Goal: Task Accomplishment & Management: Manage account settings

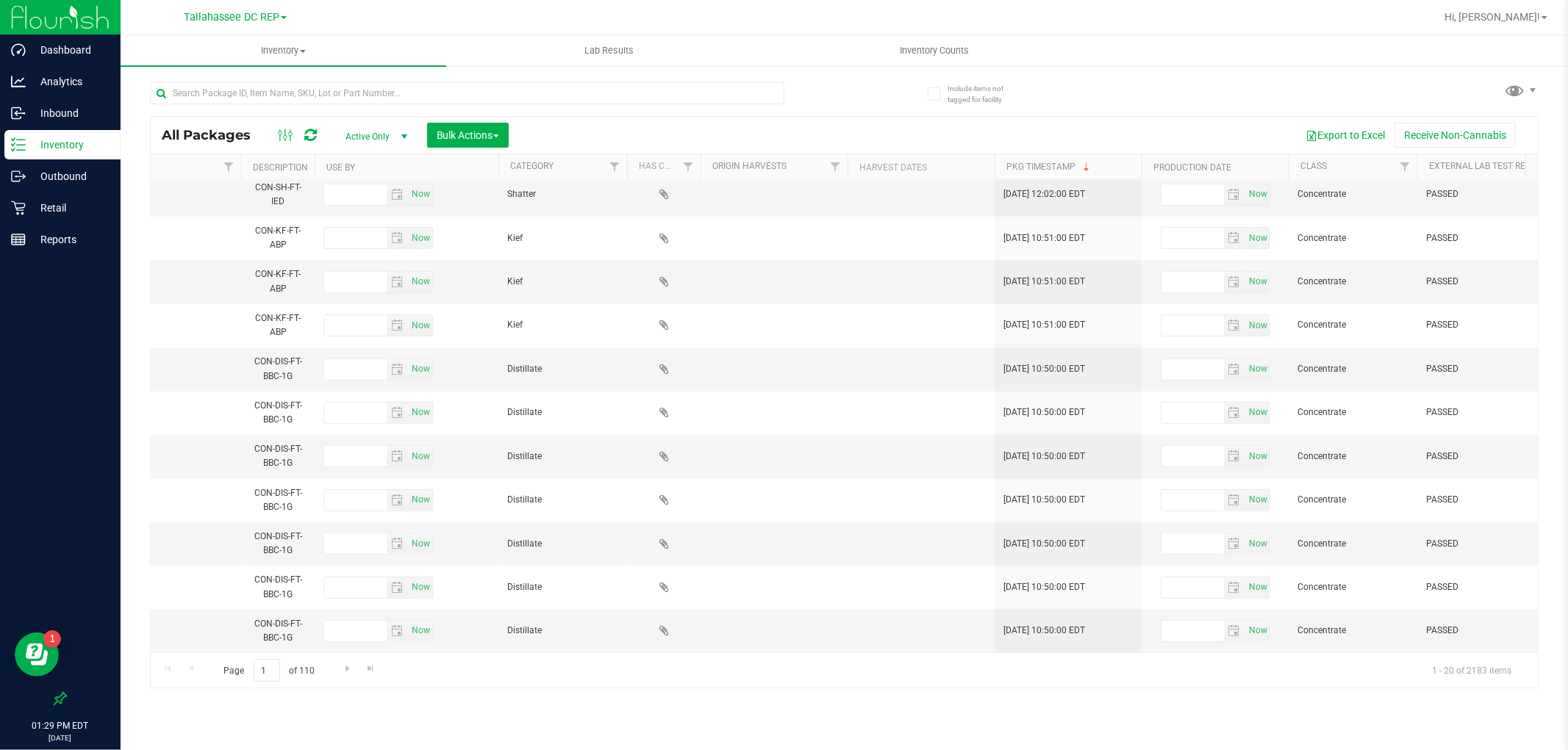
scroll to position [0, 3488]
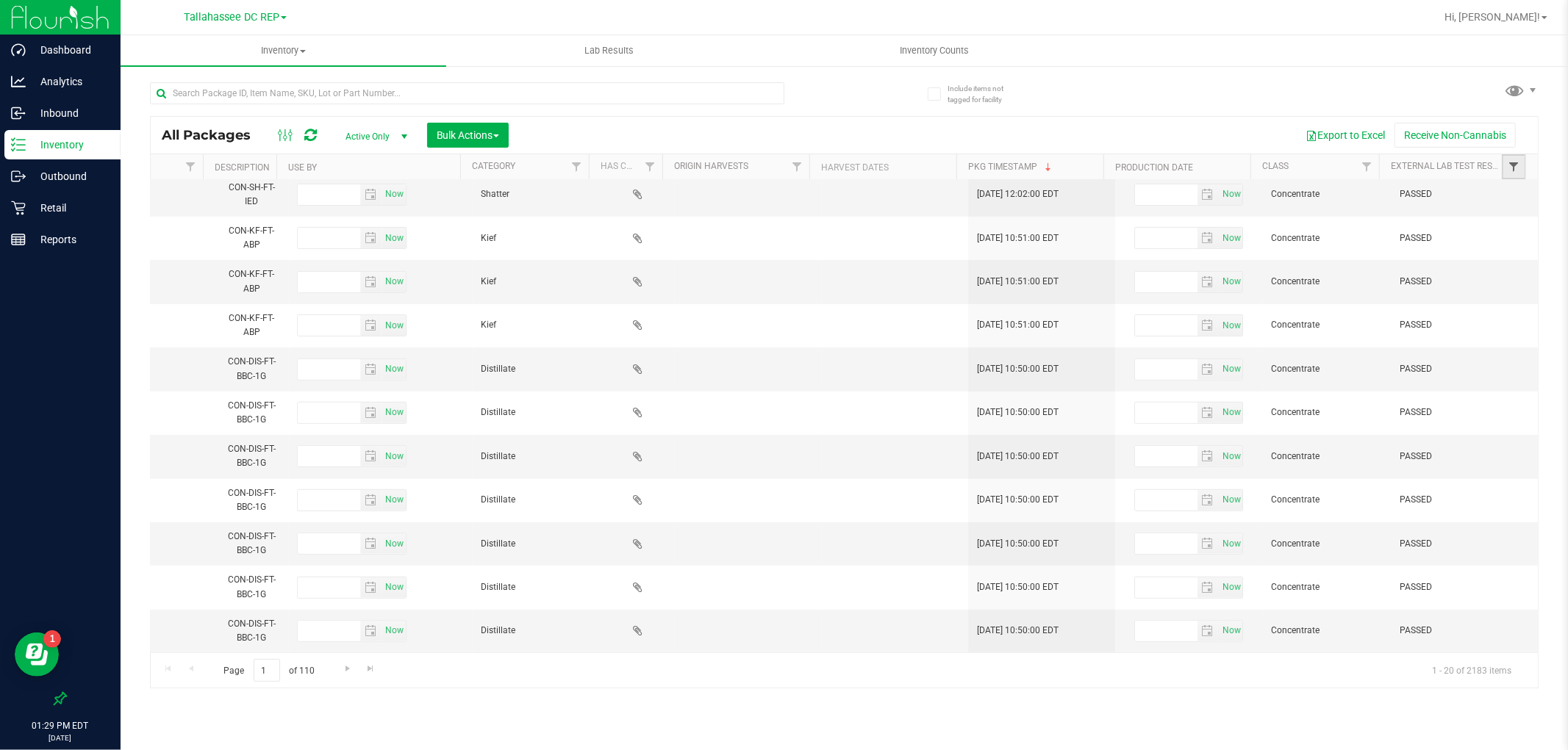
click at [1517, 161] on span "Filter" at bounding box center [1513, 166] width 11 height 11
click at [1444, 230] on span "Select All" at bounding box center [1448, 230] width 36 height 9
click at [1423, 230] on input "Select All" at bounding box center [1419, 230] width 9 height 9
checkbox input "true"
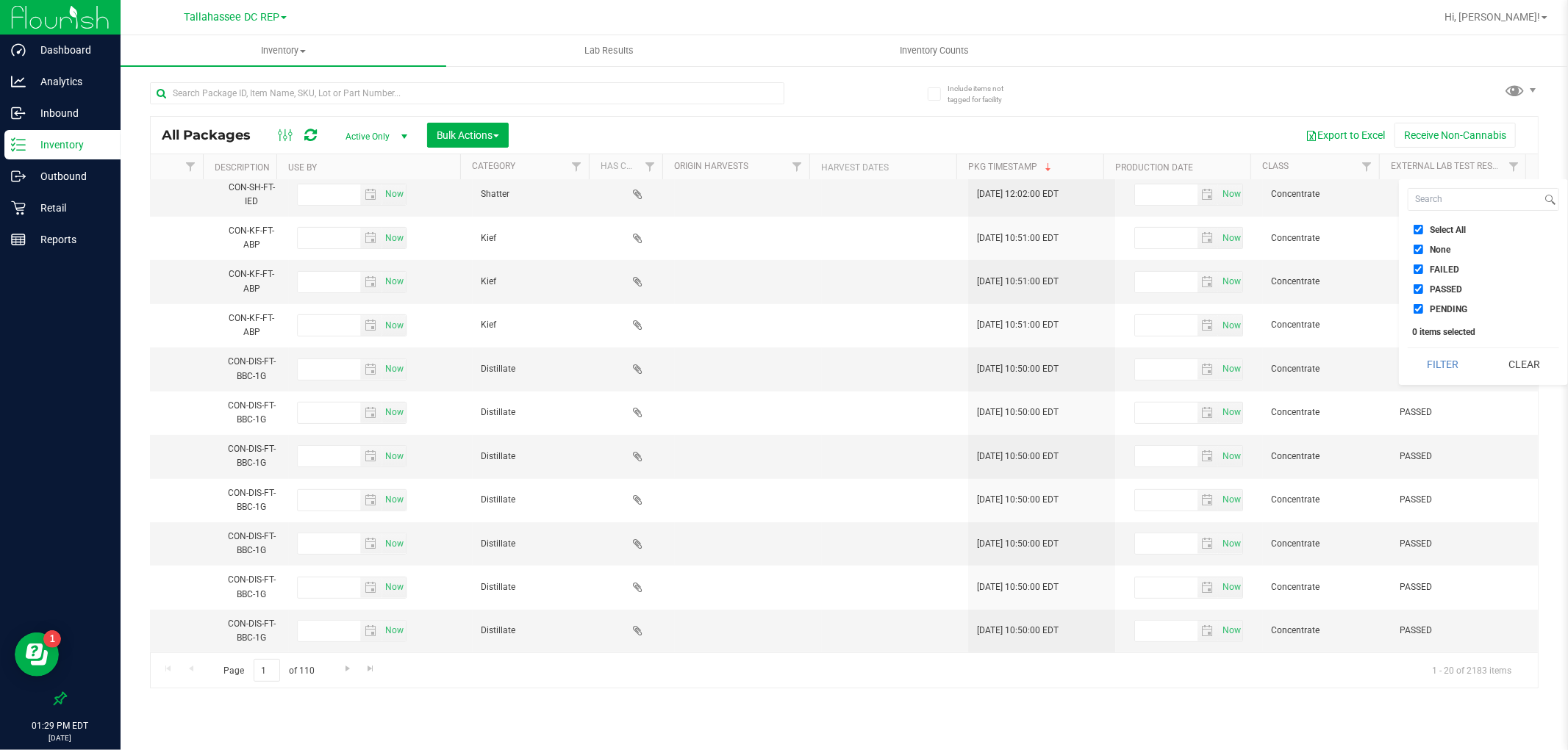
checkbox input "true"
click at [1438, 281] on li "PASSED" at bounding box center [1484, 289] width 151 height 15
click at [1418, 287] on input "PASSED" at bounding box center [1419, 289] width 9 height 9
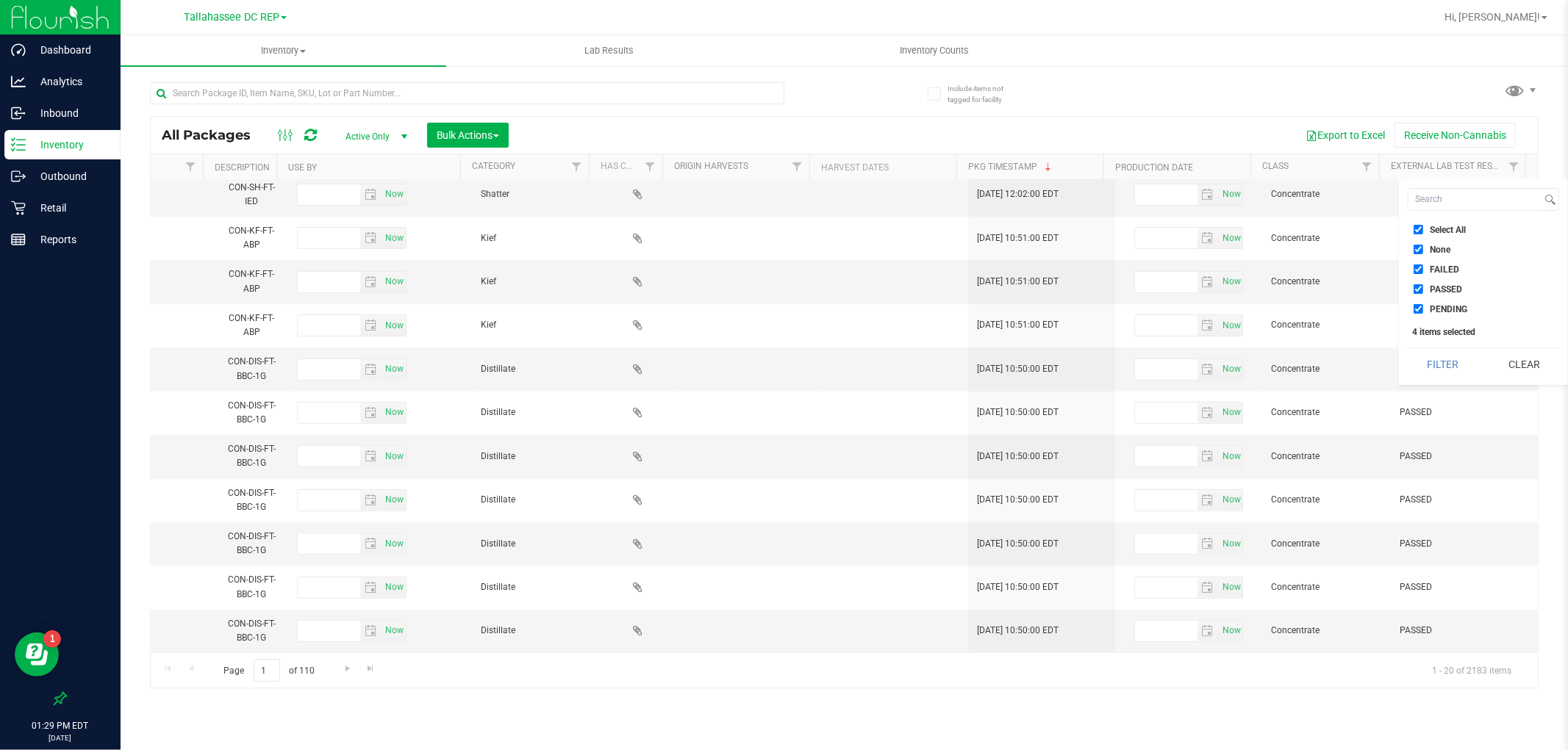
checkbox input "false"
click at [1436, 366] on button "Filter" at bounding box center [1443, 365] width 71 height 32
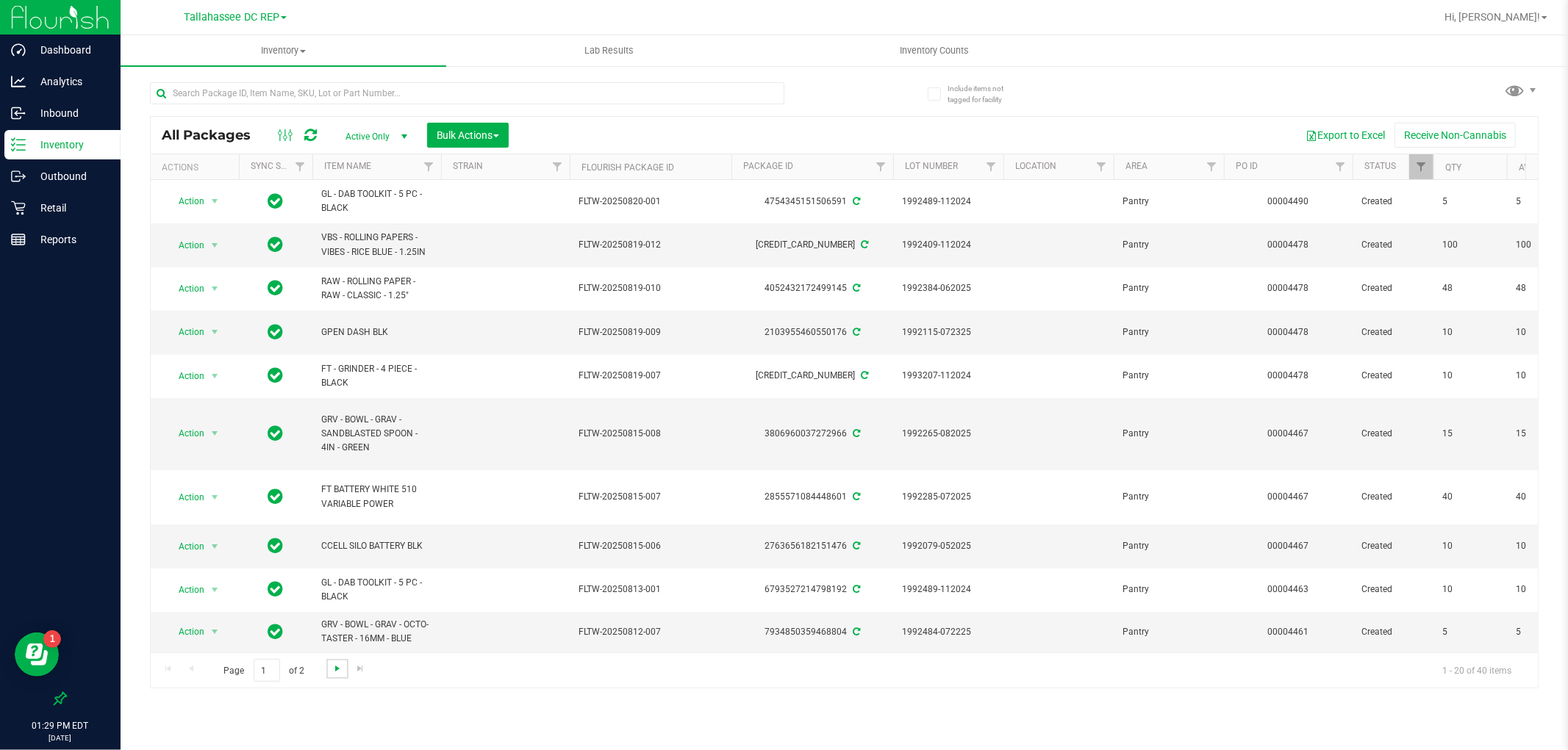
click at [332, 671] on span "Go to the next page" at bounding box center [337, 669] width 11 height 11
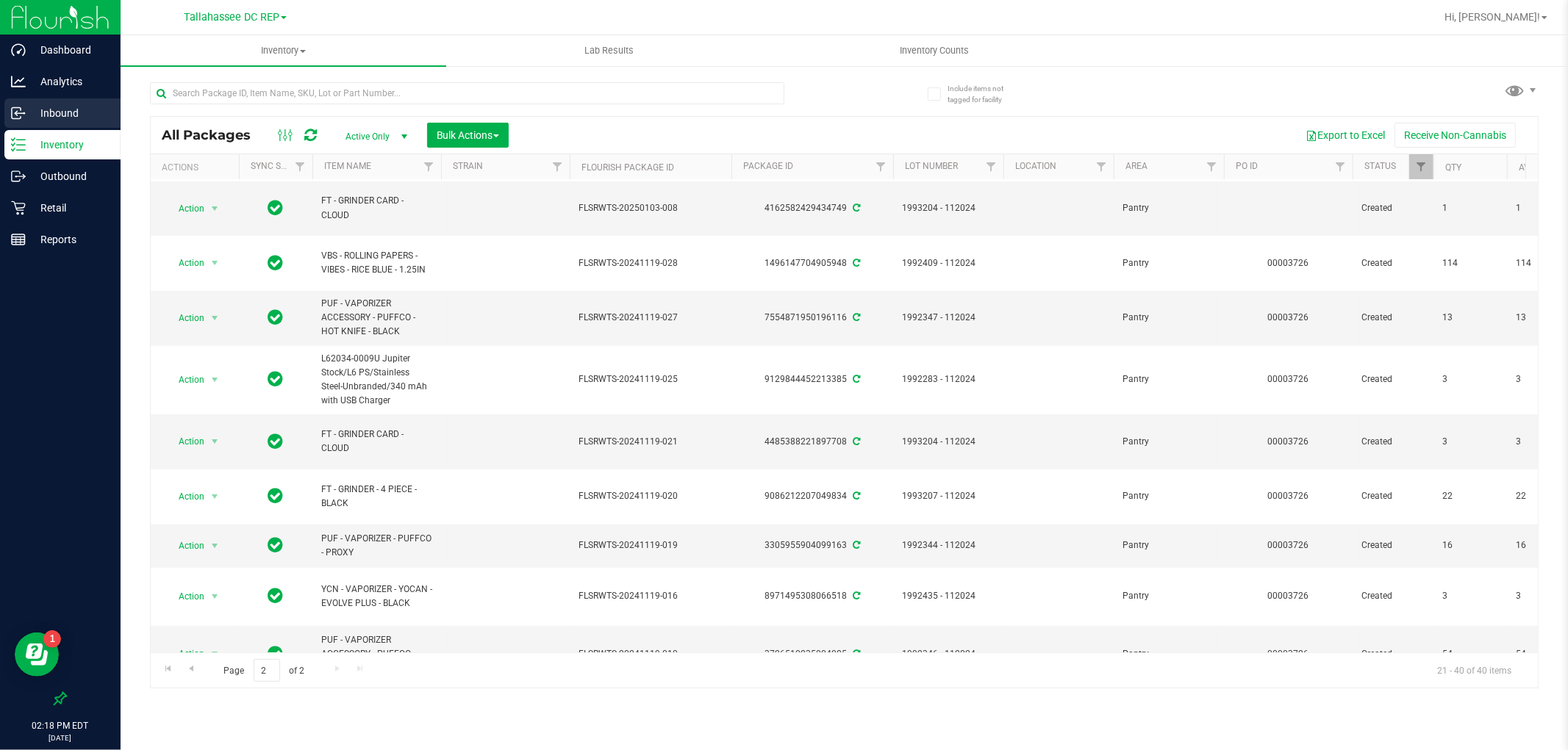
click at [71, 115] on p "Inbound" at bounding box center [69, 112] width 88 height 18
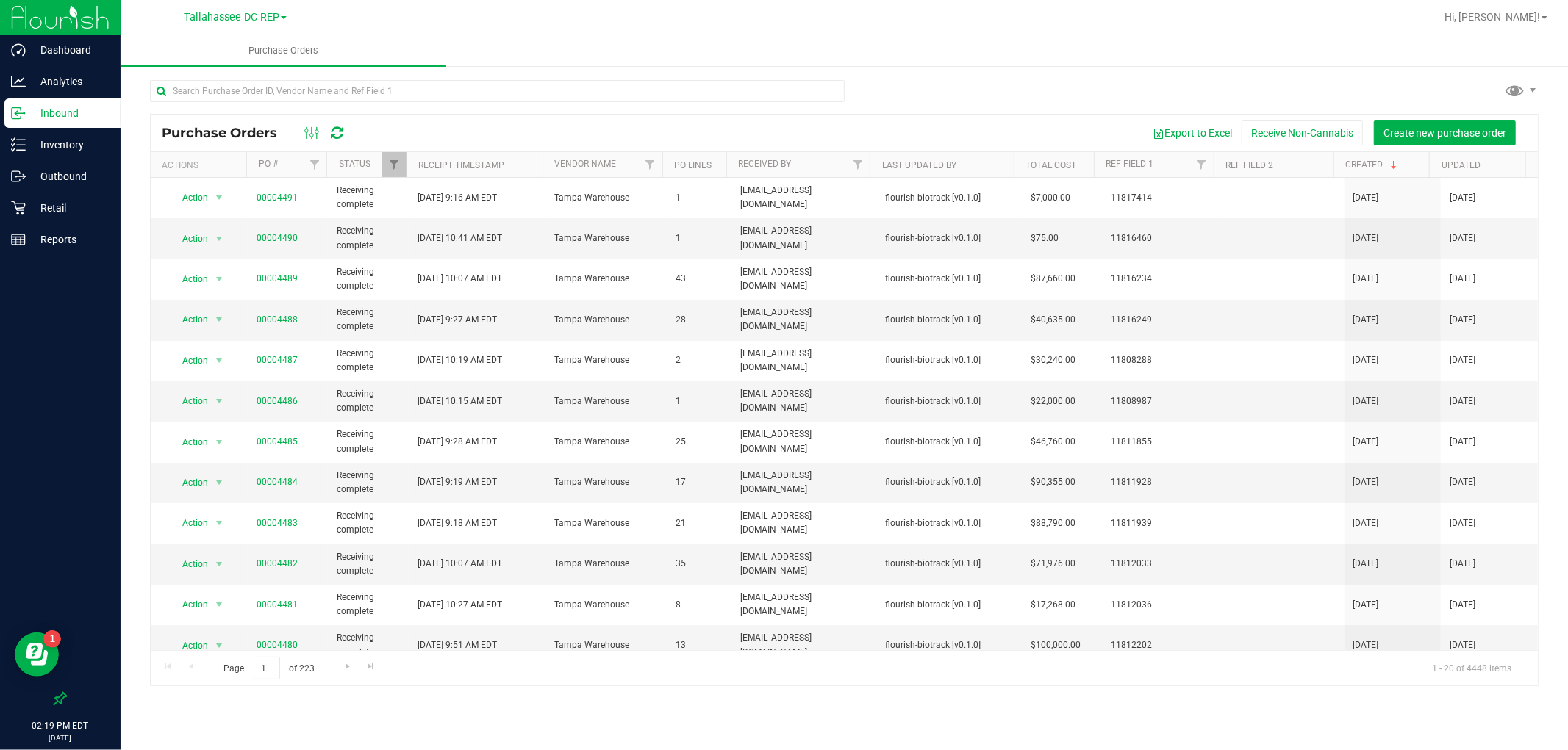
click at [247, 23] on link "Tallahassee DC REP" at bounding box center [234, 16] width 103 height 14
click at [235, 72] on link "Ft [PERSON_NAME][GEOGRAPHIC_DATA]" at bounding box center [234, 71] width 215 height 20
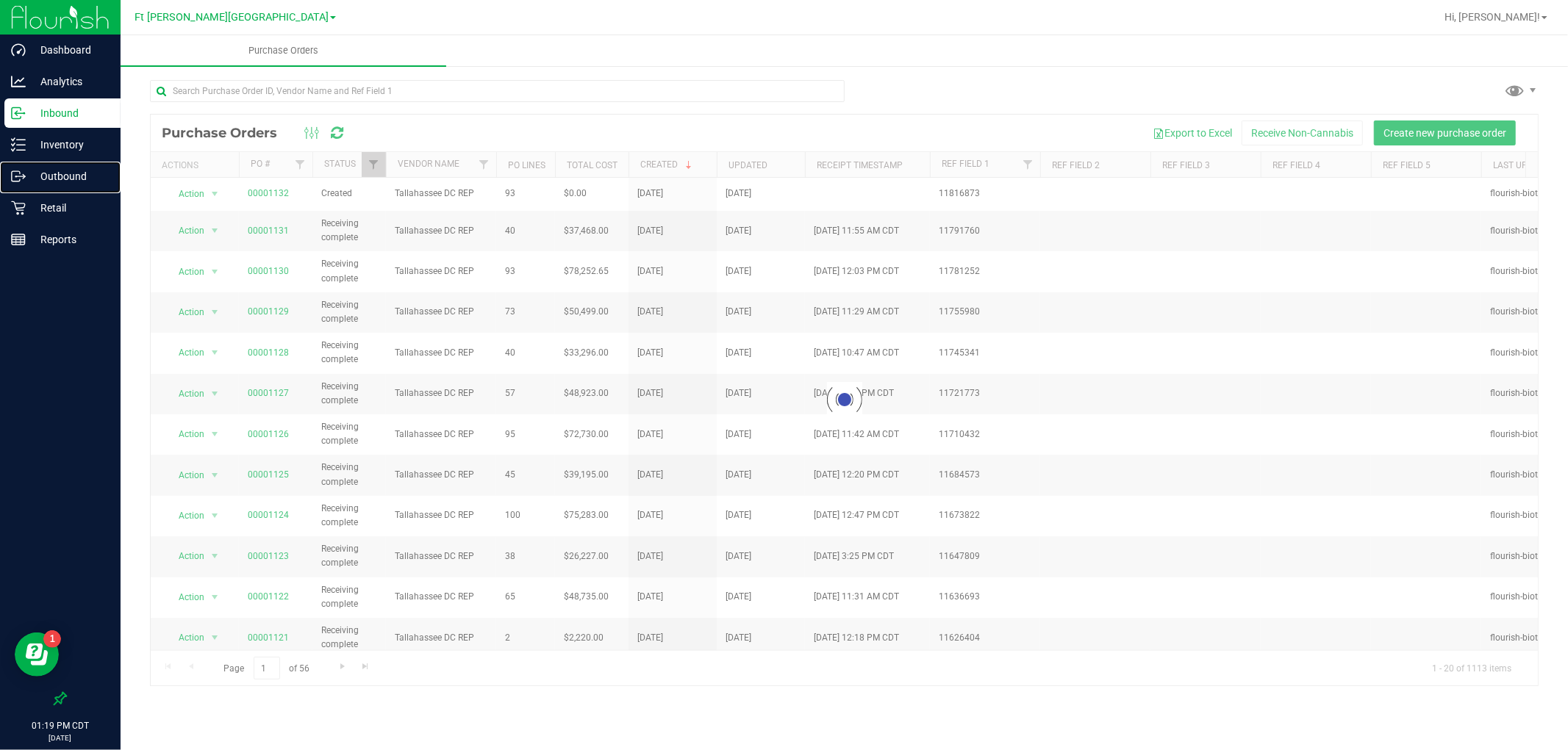
click at [96, 174] on p "Outbound" at bounding box center [69, 176] width 88 height 18
click at [90, 169] on p "Outbound" at bounding box center [69, 176] width 88 height 18
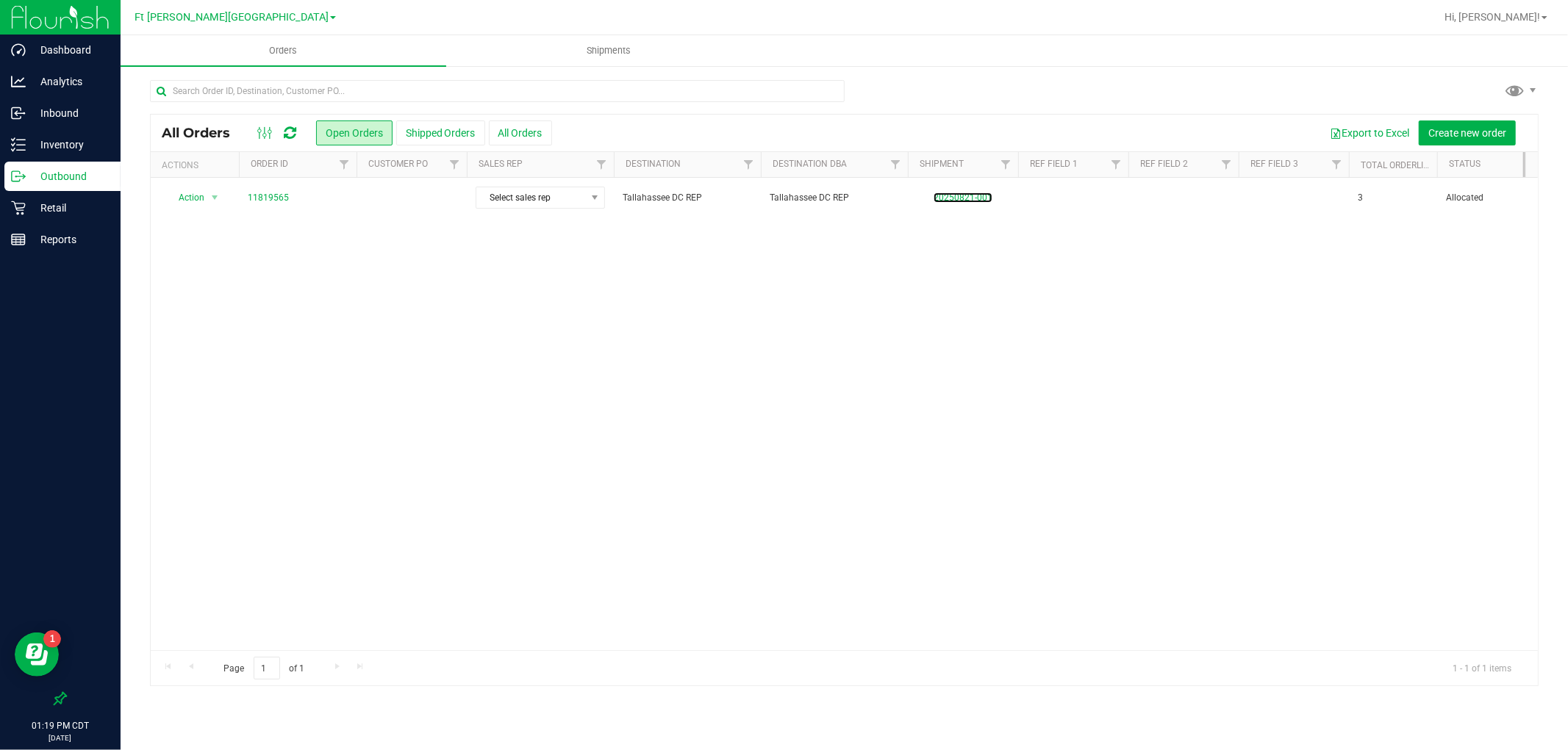
click at [945, 196] on link "20250821-001" at bounding box center [963, 197] width 59 height 10
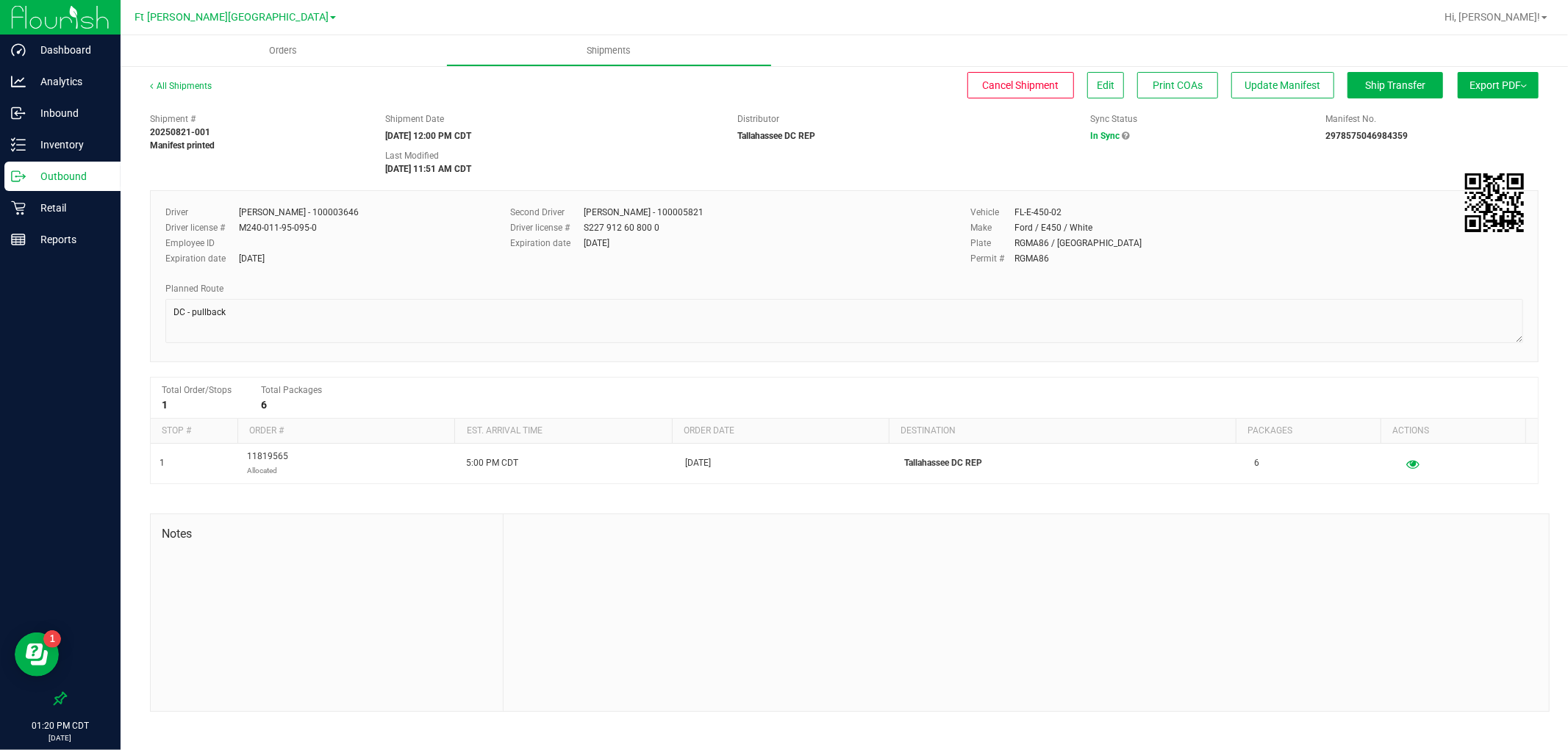
click at [49, 183] on p "Outbound" at bounding box center [69, 176] width 88 height 18
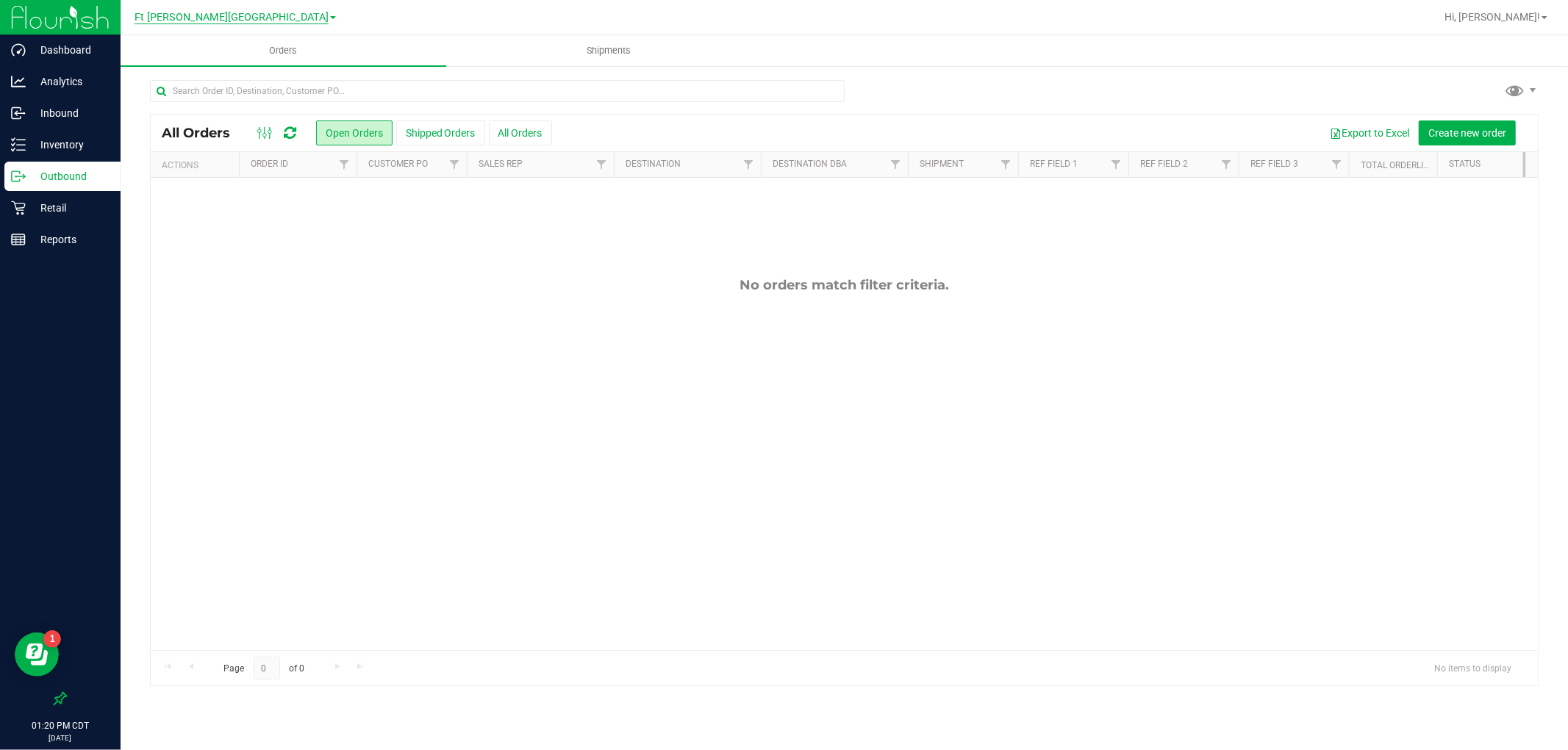
click at [248, 18] on span "Ft [PERSON_NAME][GEOGRAPHIC_DATA]" at bounding box center [231, 18] width 194 height 13
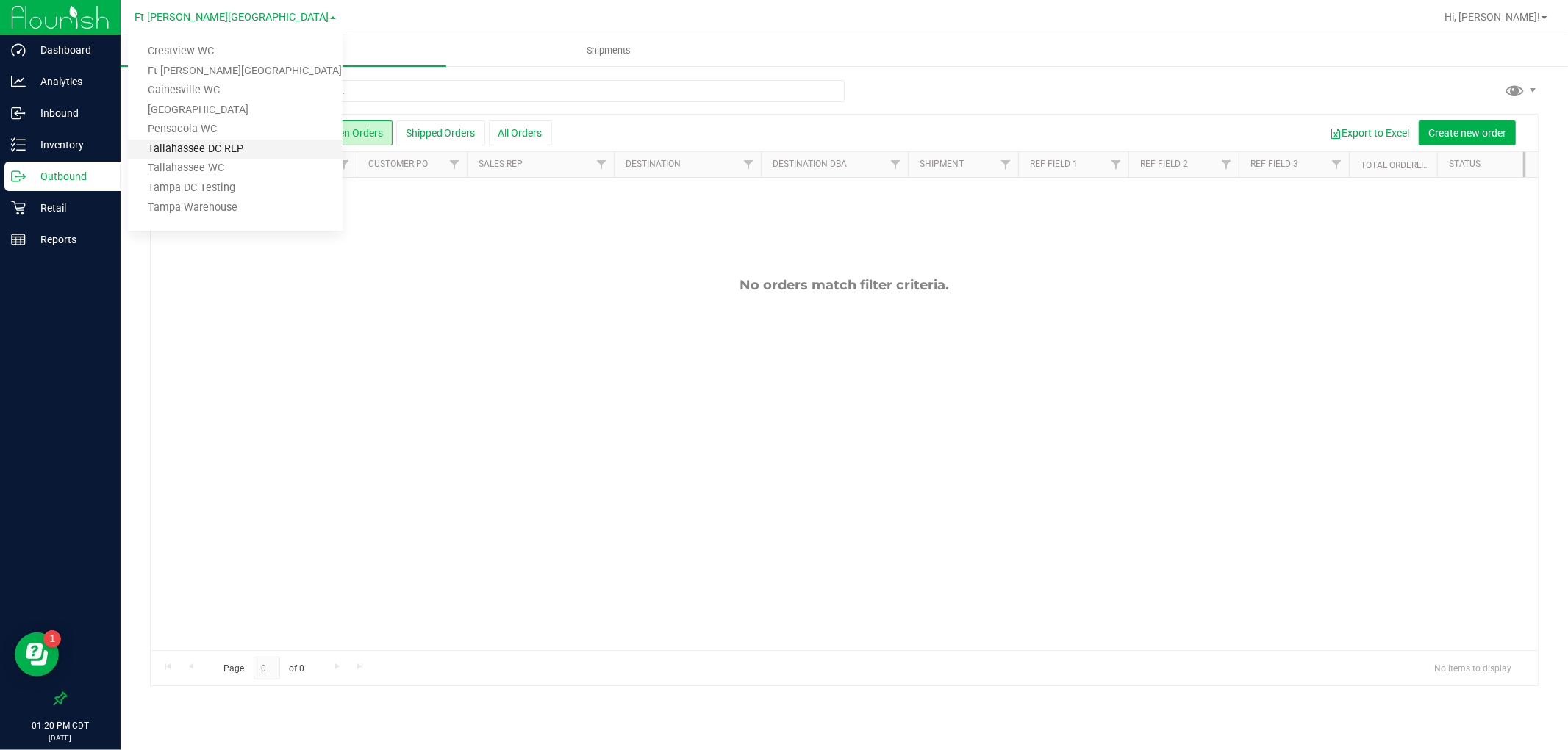
click at [235, 144] on link "Tallahassee DC REP" at bounding box center [234, 149] width 215 height 20
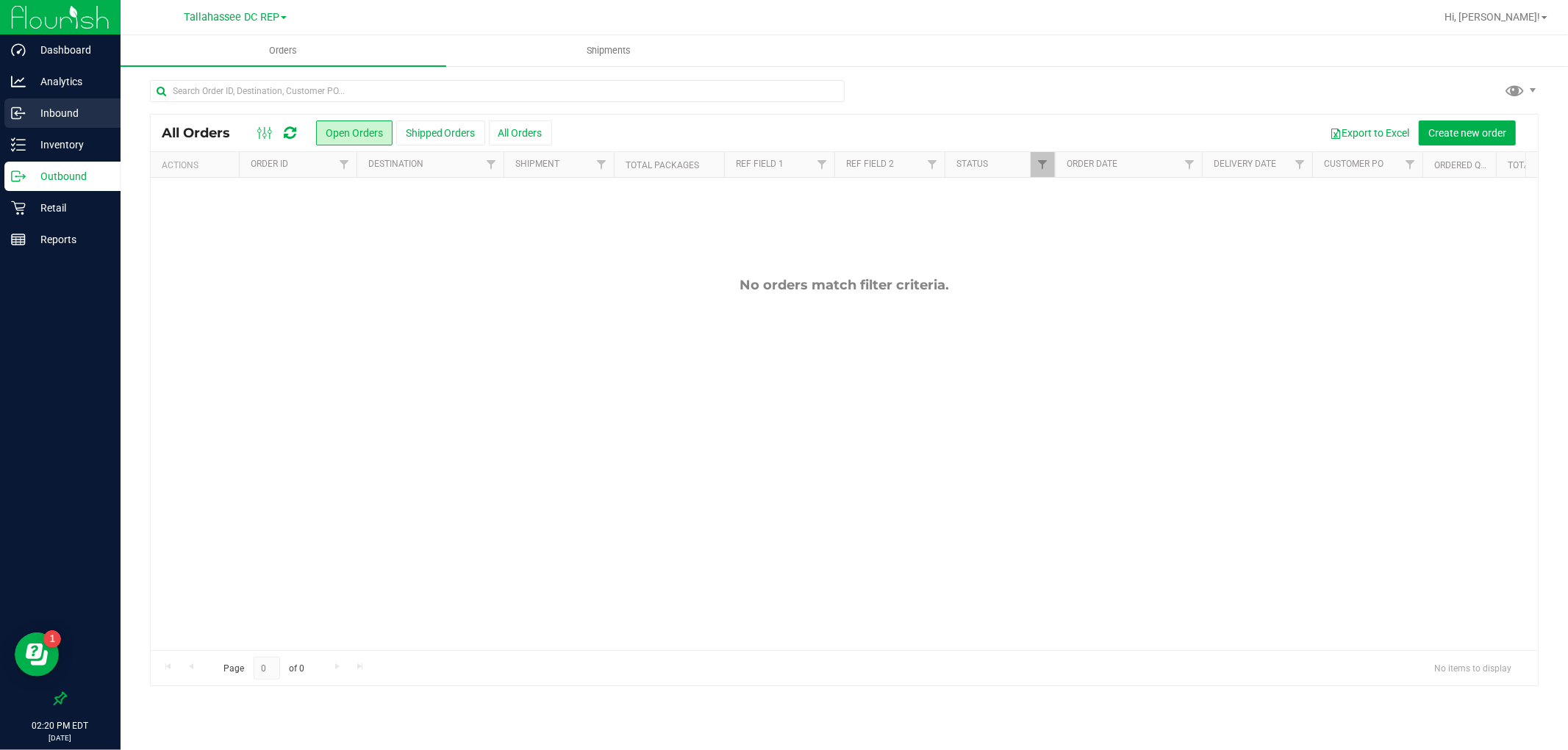
click at [64, 101] on div "Inbound" at bounding box center [62, 112] width 116 height 29
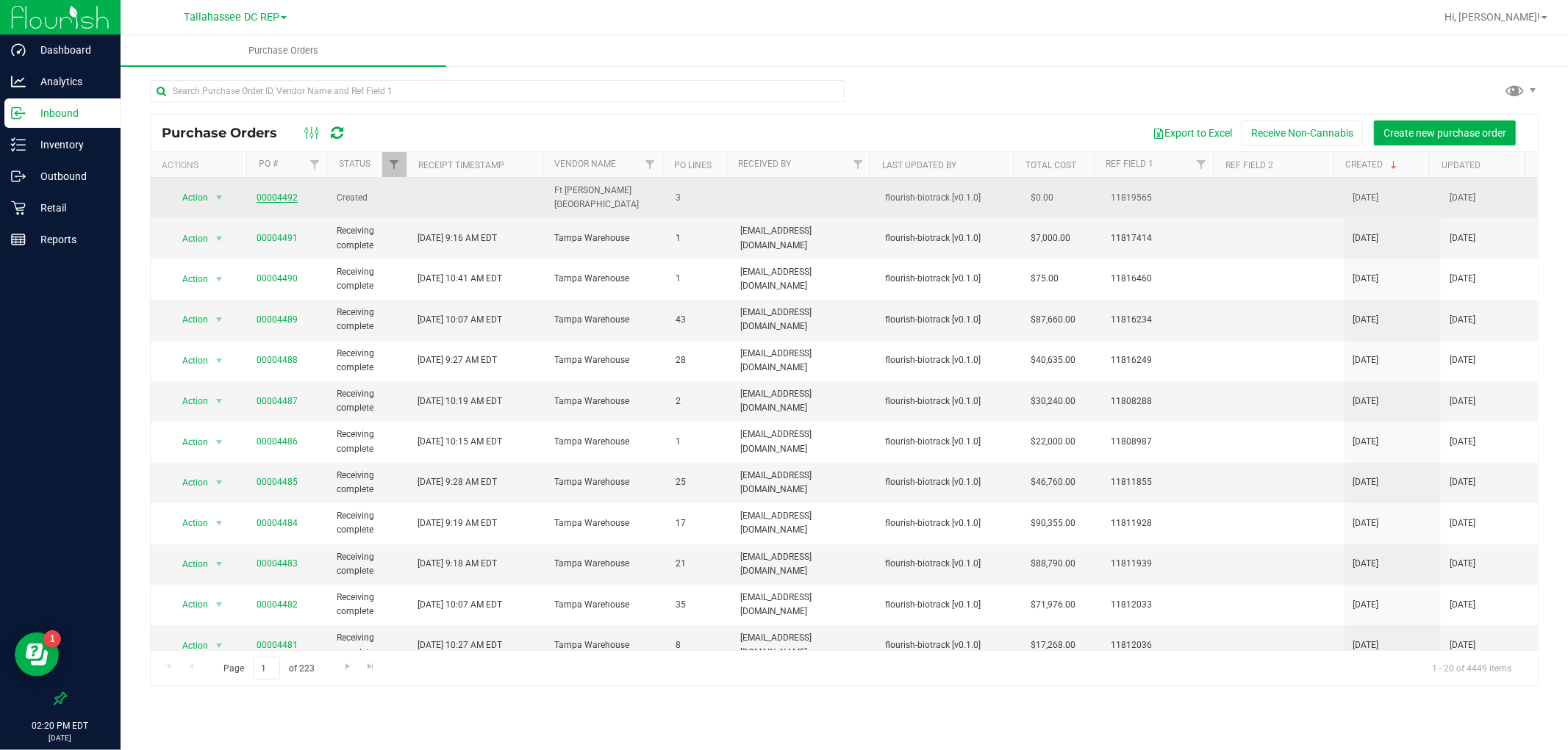
click at [275, 195] on link "00004492" at bounding box center [277, 197] width 42 height 10
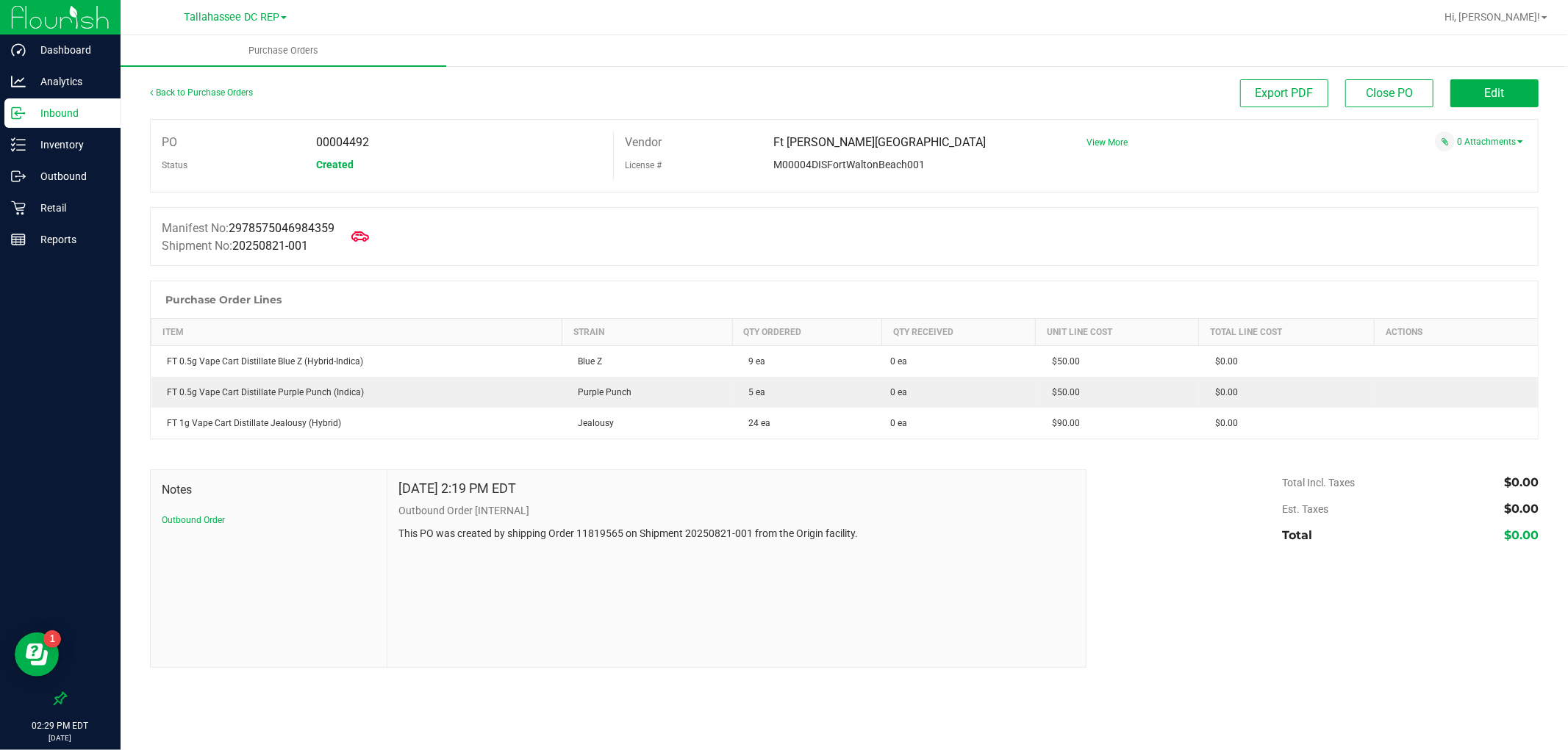
click at [71, 105] on p "Inbound" at bounding box center [69, 112] width 88 height 18
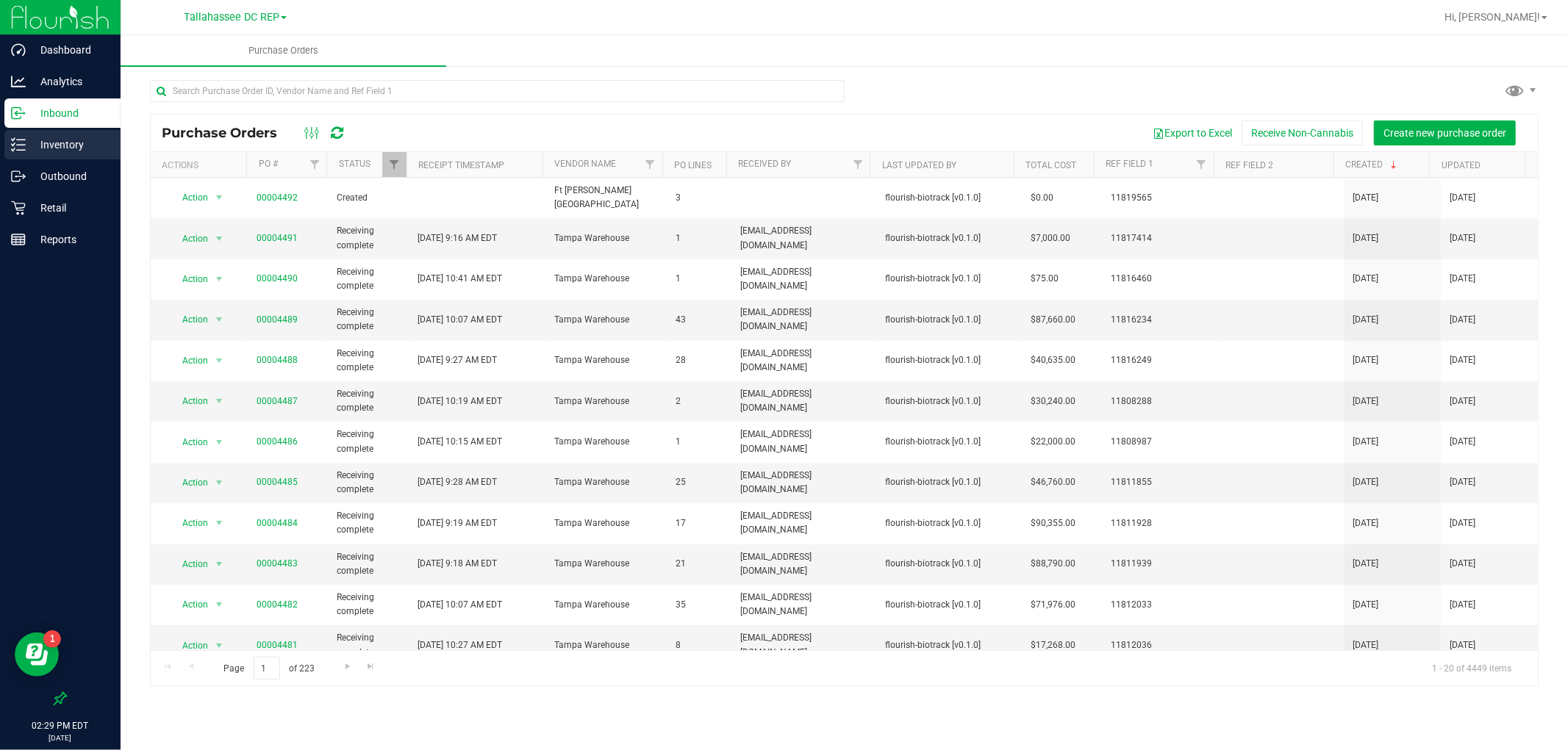
click at [63, 148] on p "Inventory" at bounding box center [69, 145] width 88 height 18
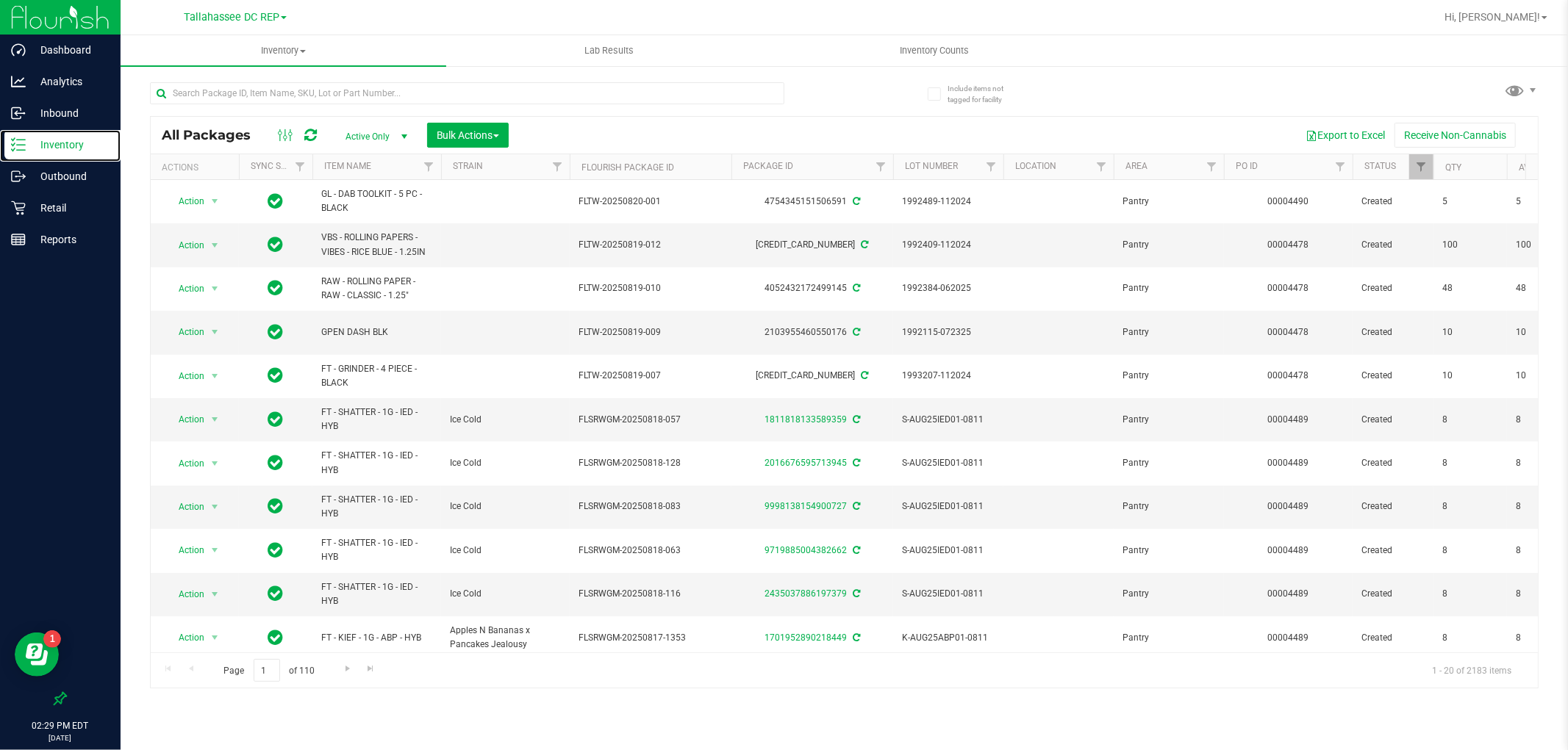
scroll to position [0, 3488]
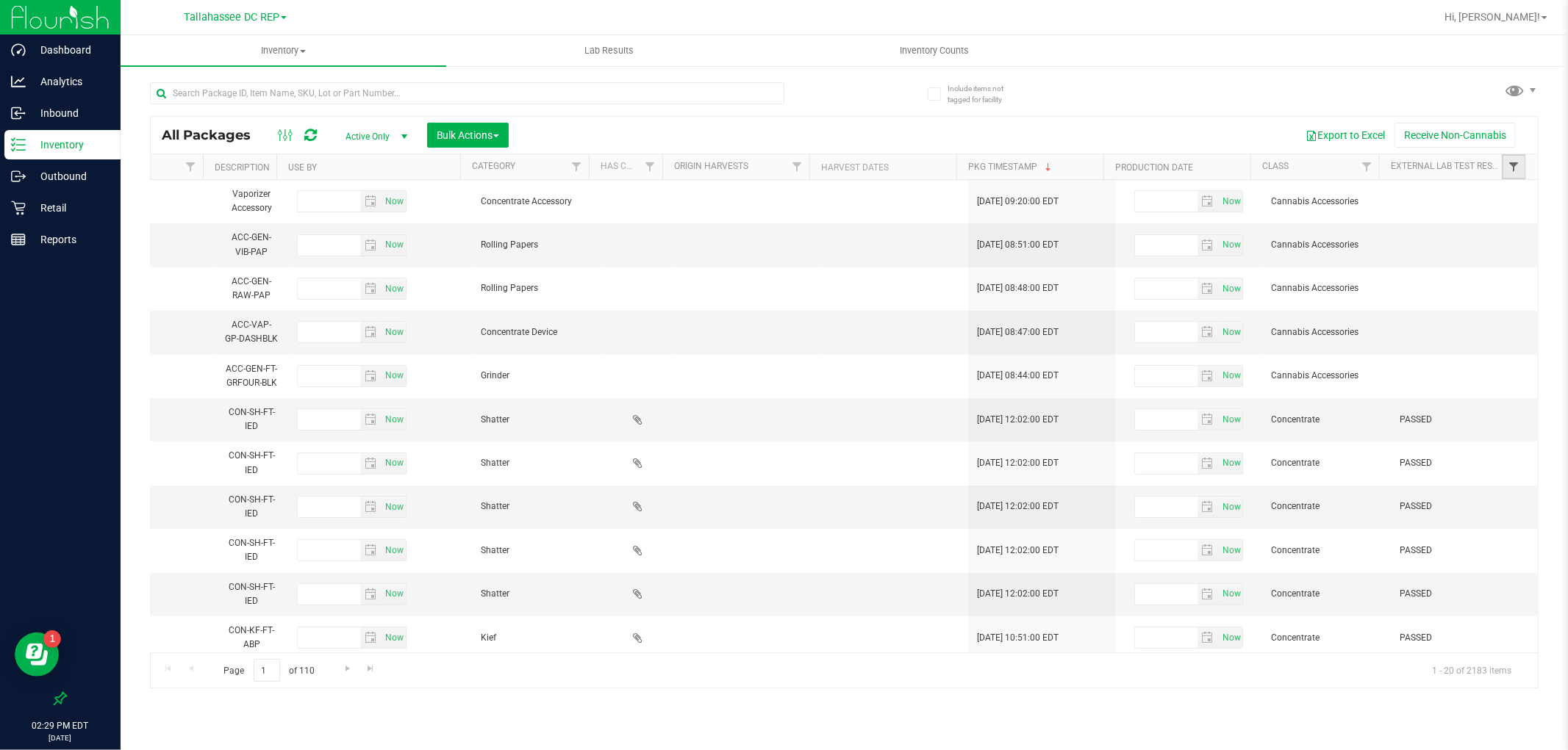
click at [1515, 173] on span "Filter" at bounding box center [1513, 166] width 11 height 11
click at [1418, 229] on input "Select All" at bounding box center [1419, 230] width 9 height 9
checkbox input "true"
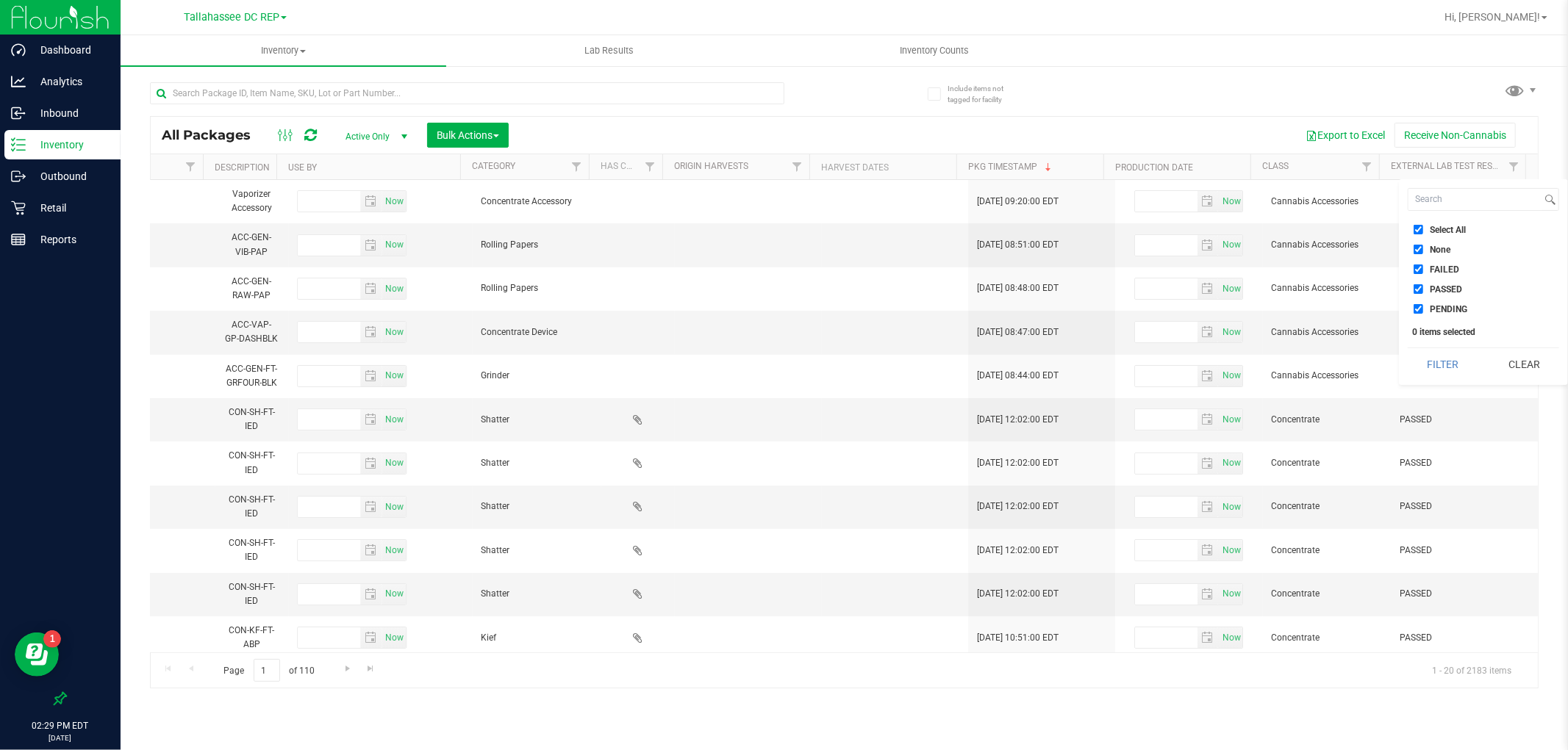
checkbox input "true"
click at [1415, 289] on input "PASSED" at bounding box center [1419, 289] width 9 height 9
checkbox input "false"
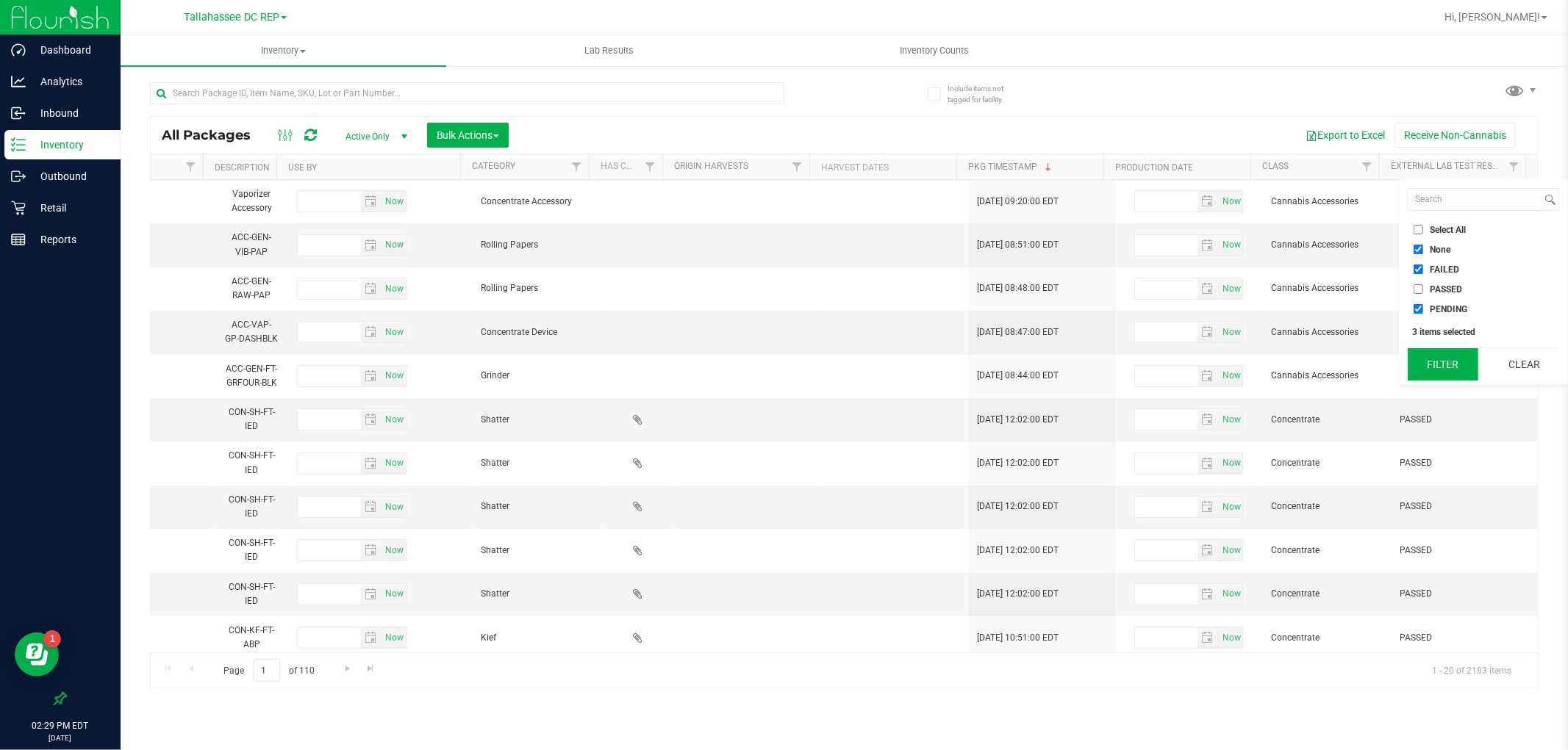
click at [1439, 368] on button "Filter" at bounding box center [1443, 365] width 71 height 32
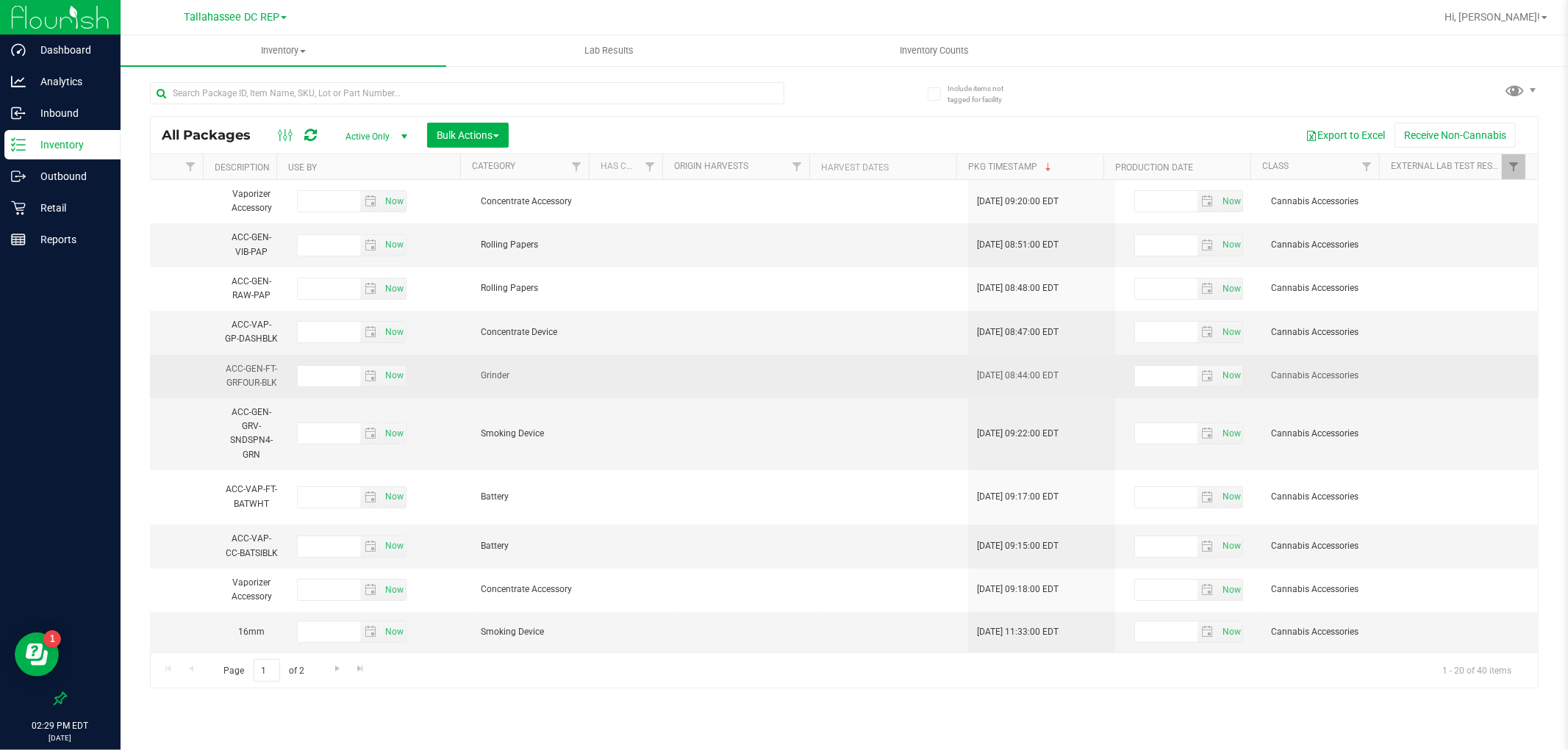
scroll to position [545, 3488]
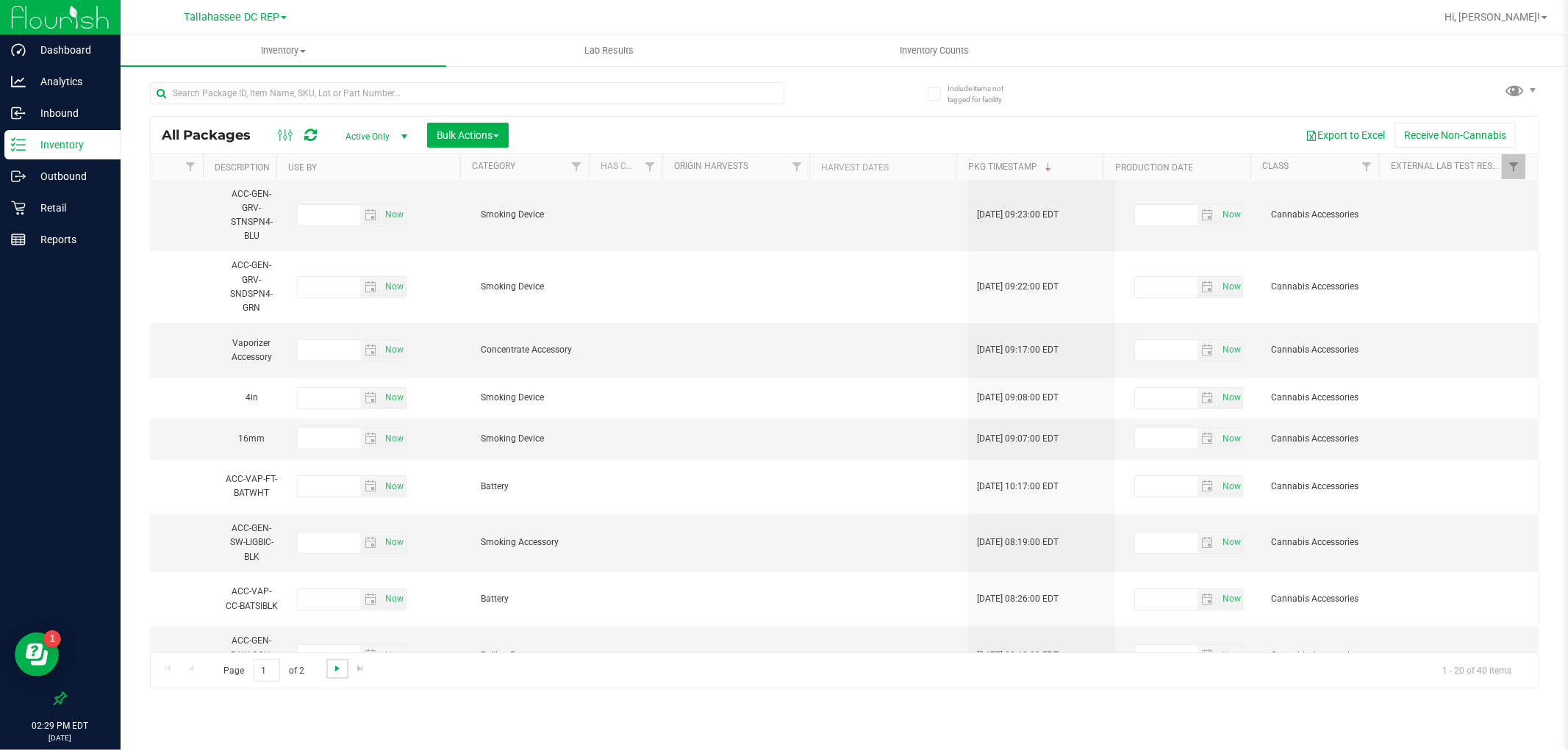
click at [333, 671] on span "Go to the next page" at bounding box center [337, 669] width 11 height 11
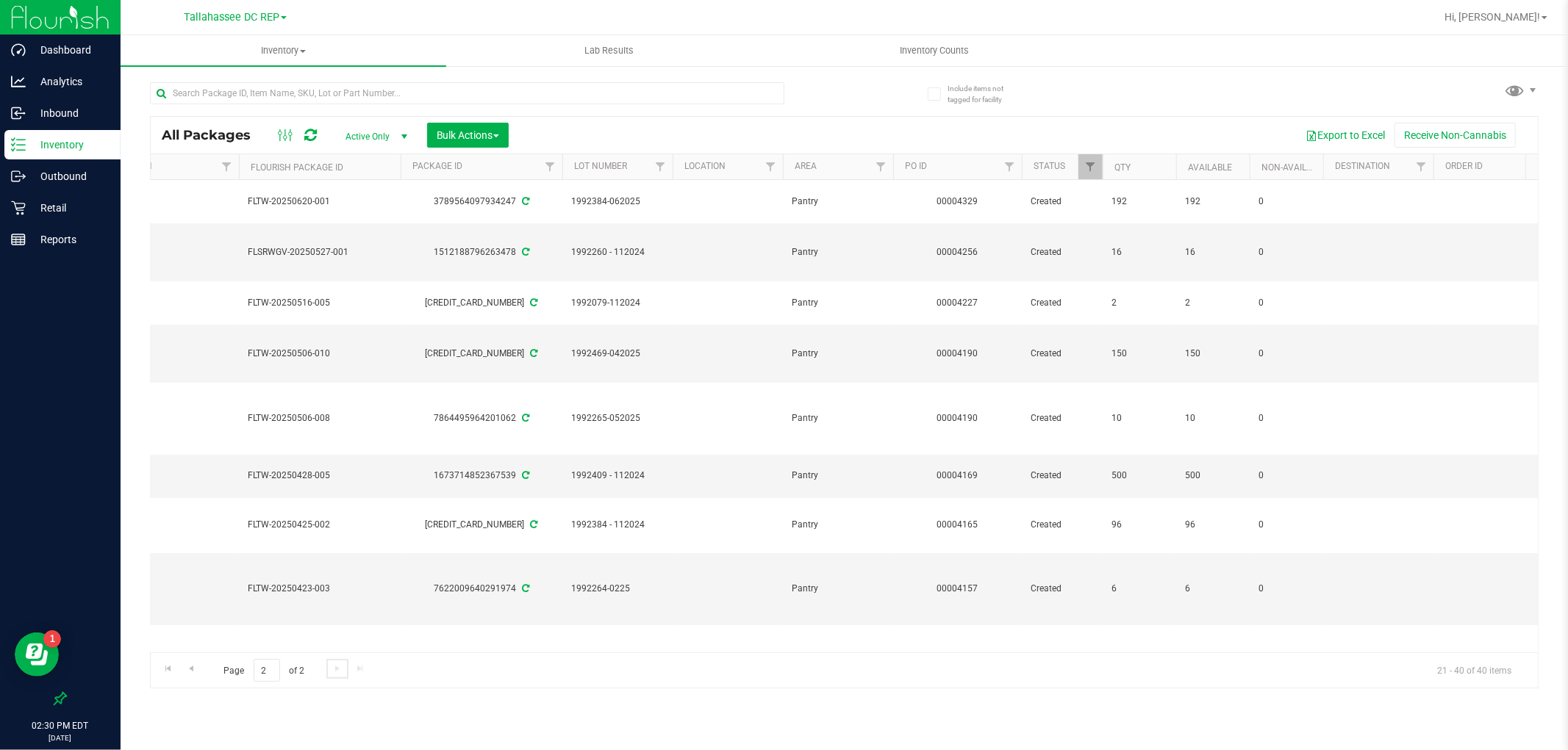
scroll to position [0, 428]
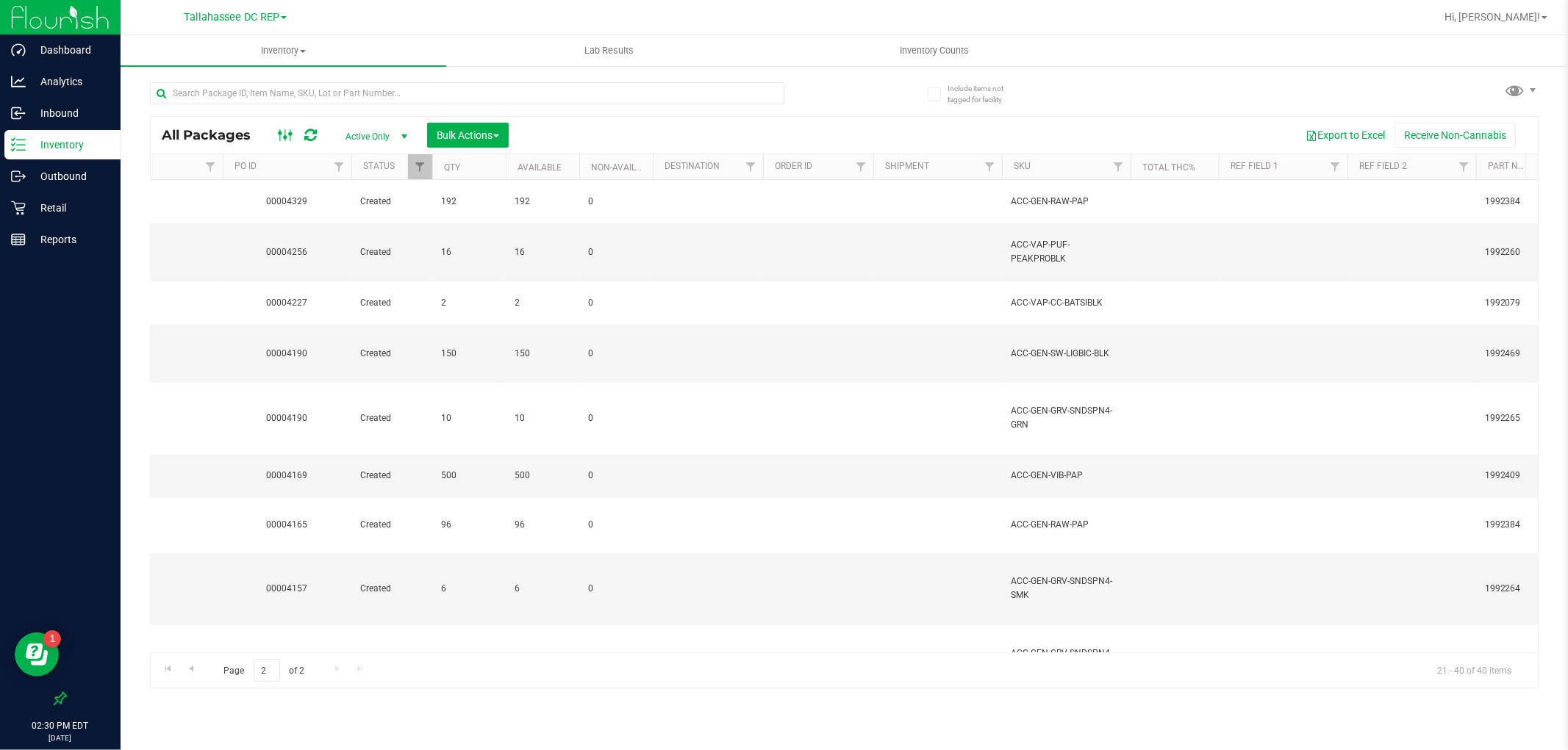
click at [293, 132] on icon at bounding box center [285, 135] width 16 height 18
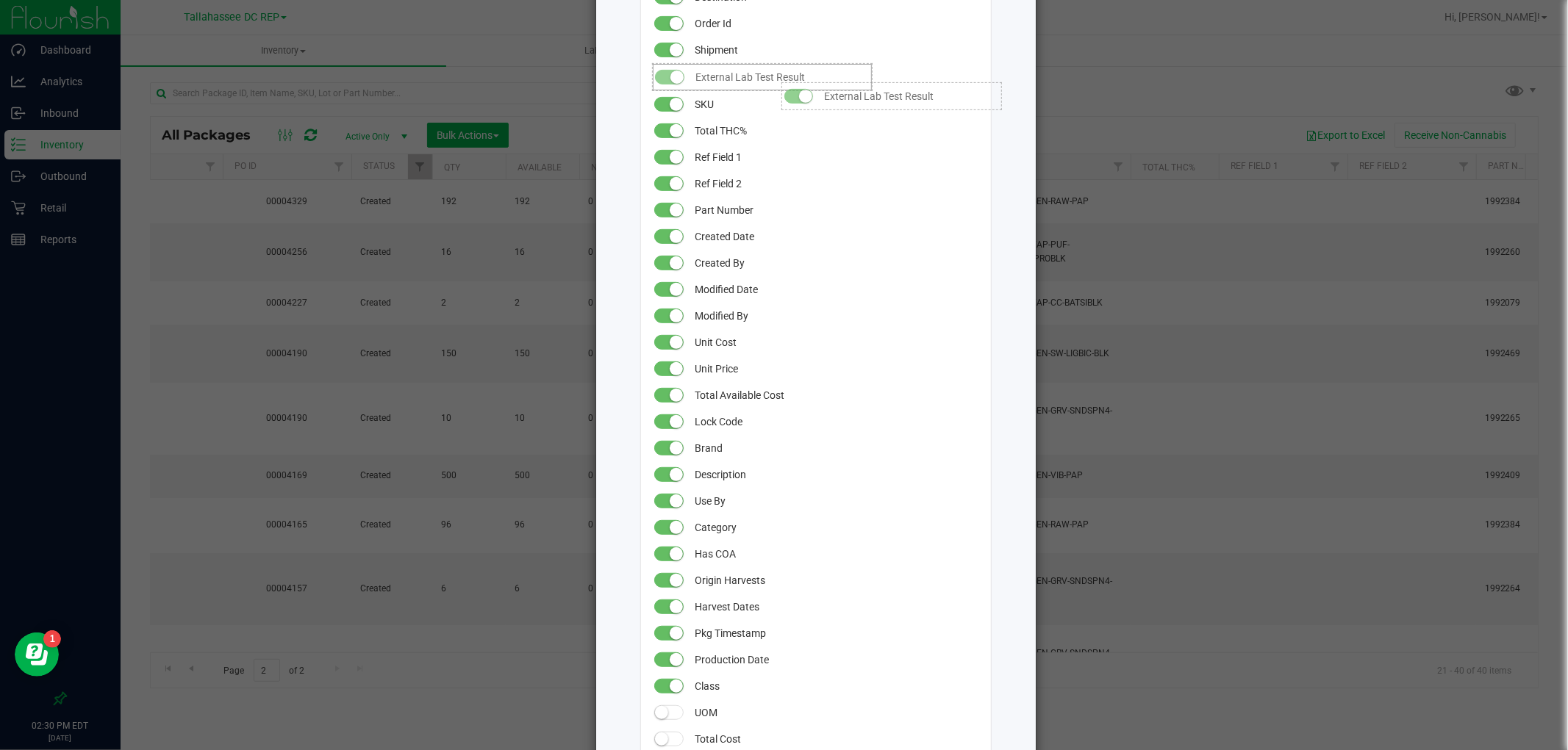
drag, startPoint x: 727, startPoint y: 678, endPoint x: 767, endPoint y: 75, distance: 604.3
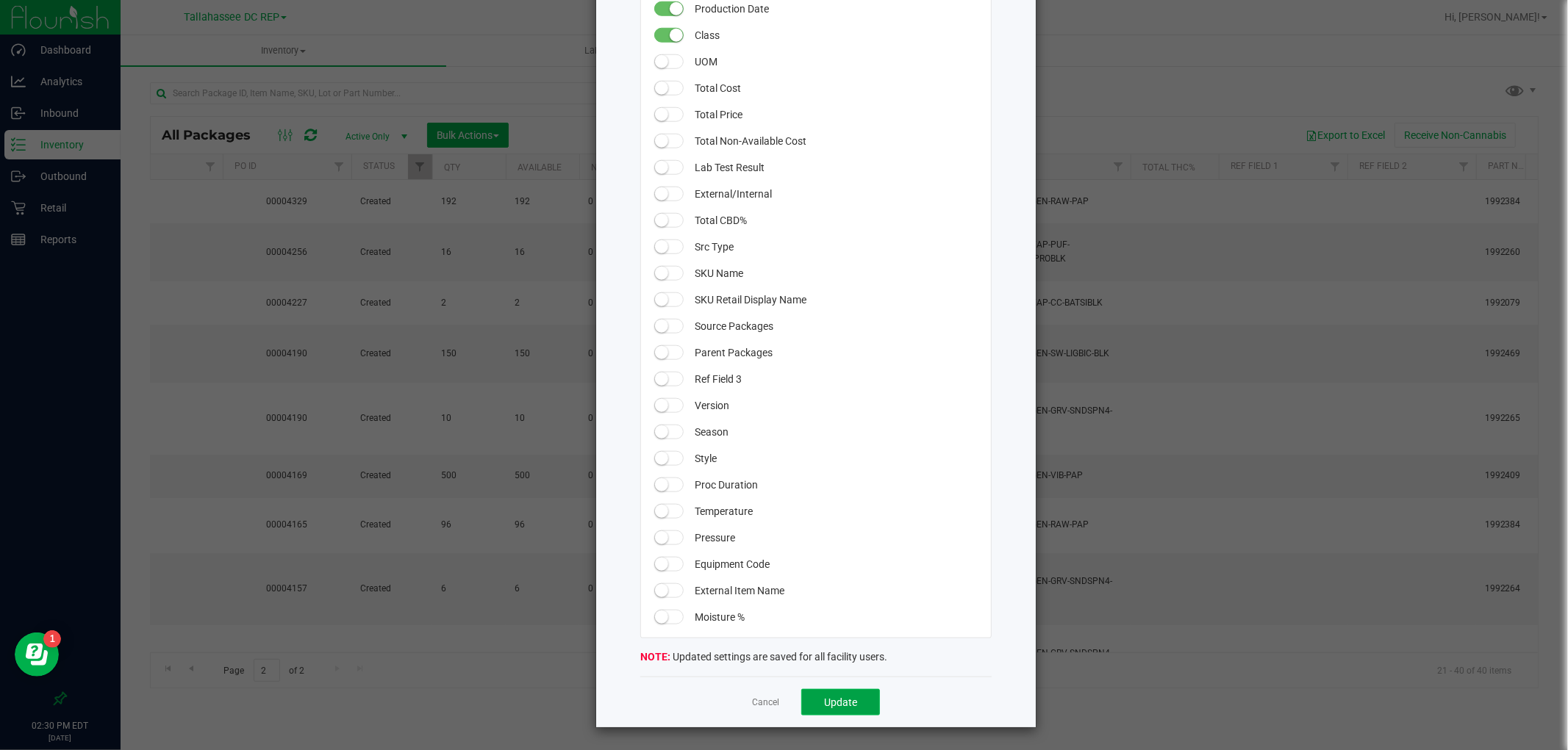
click at [832, 710] on button "Update" at bounding box center [840, 703] width 78 height 26
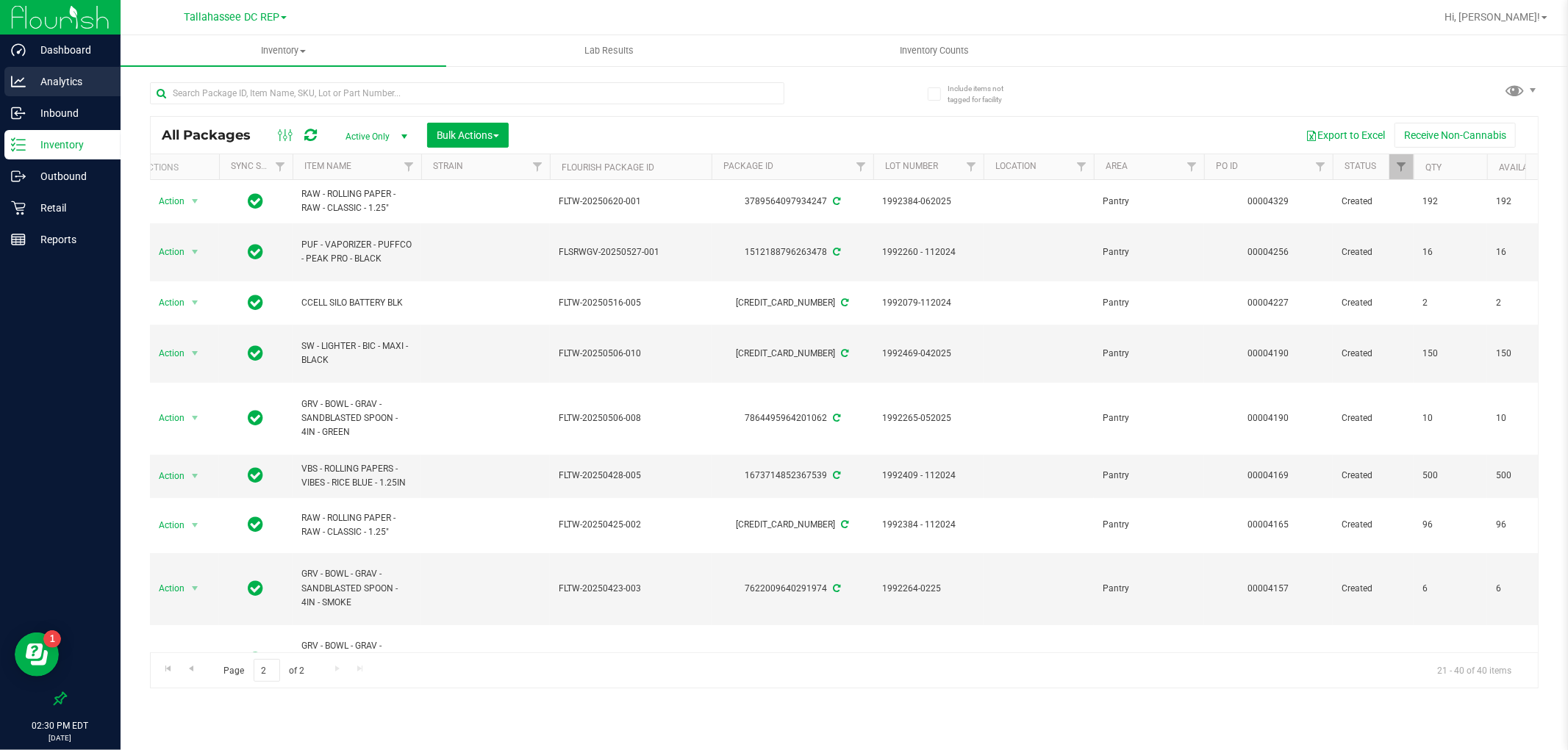
click at [75, 93] on div "Analytics" at bounding box center [62, 81] width 116 height 29
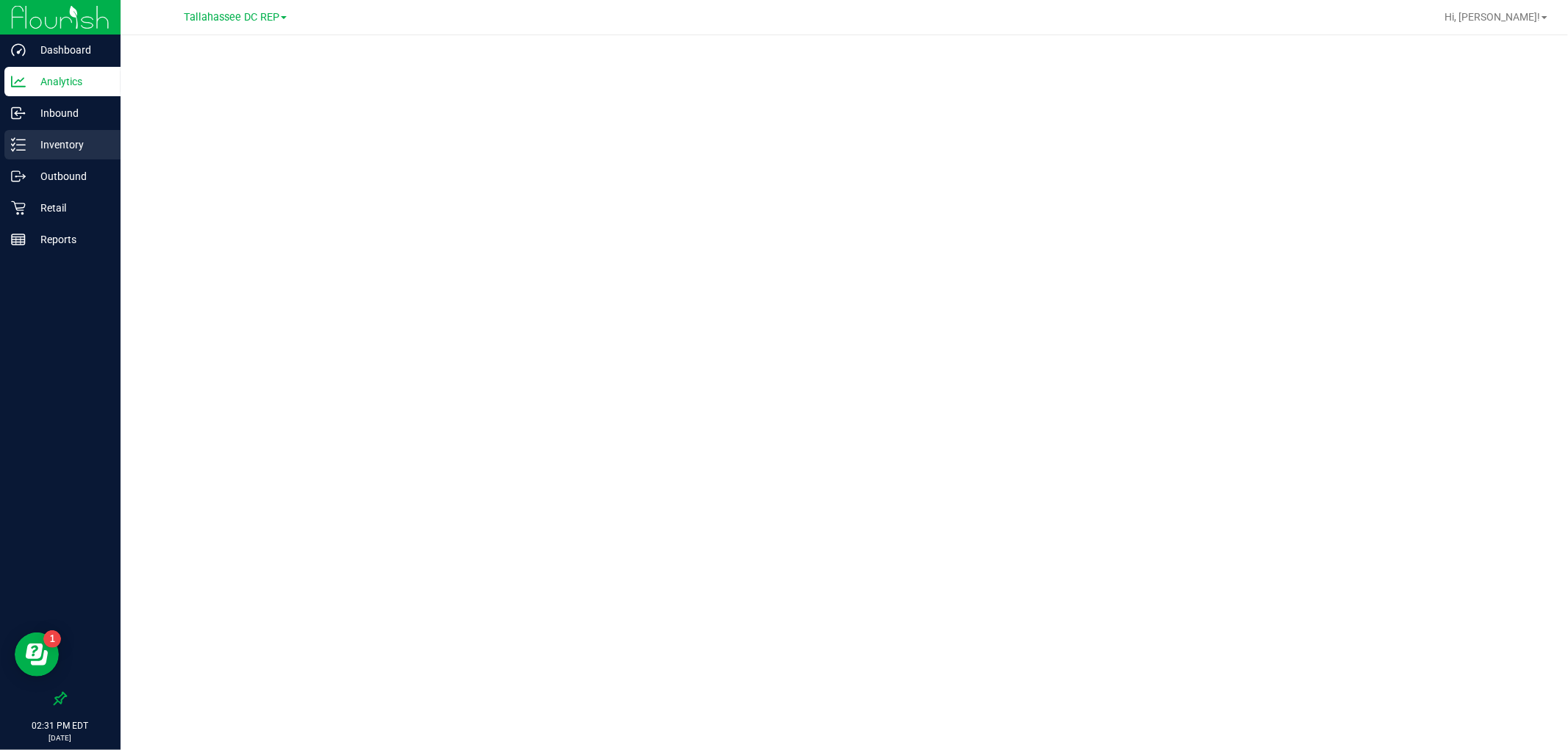
click at [79, 150] on p "Inventory" at bounding box center [69, 145] width 88 height 18
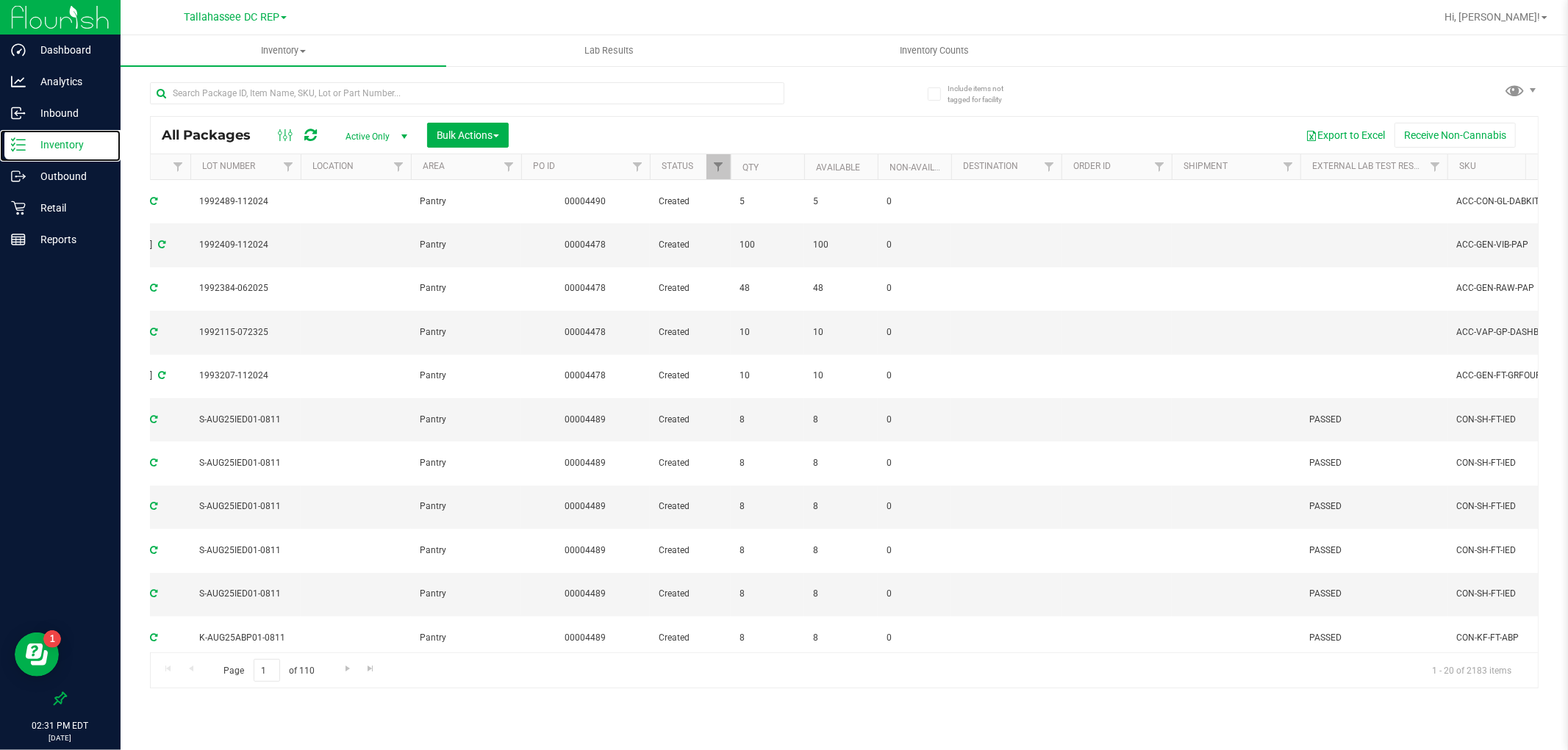
scroll to position [0, 709]
